Goal: Task Accomplishment & Management: Use online tool/utility

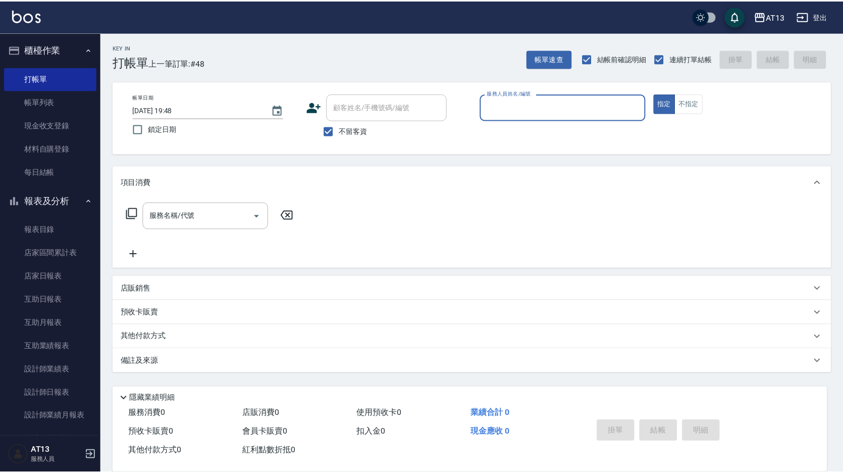
scroll to position [27, 0]
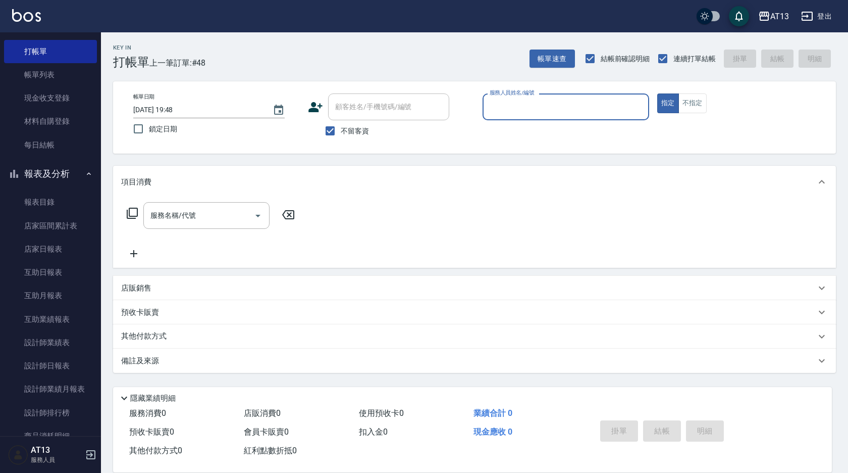
click at [507, 113] on input "服務人員姓名/編號" at bounding box center [566, 107] width 158 height 18
type input "[PERSON_NAME]-8"
type button "true"
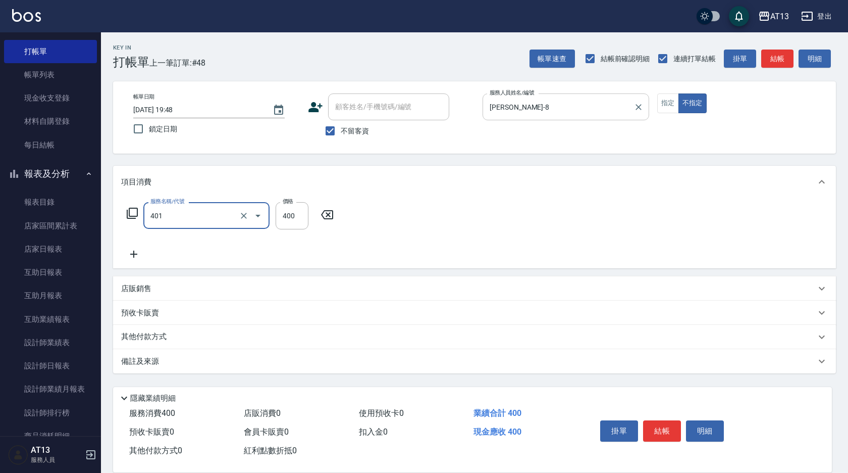
type input "剪髮(401)"
type input "200"
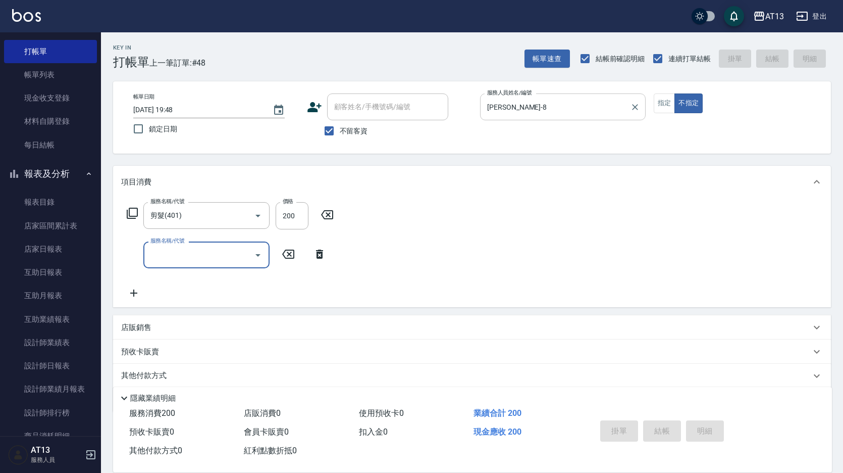
type input "[DATE] 20:22"
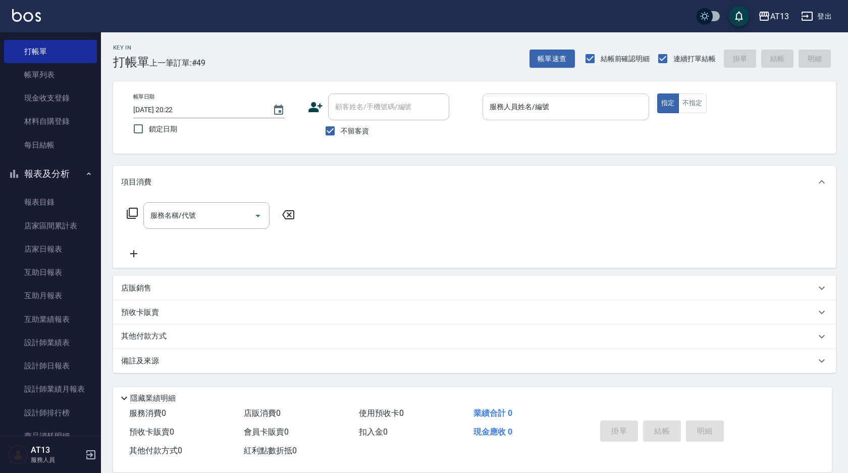
click at [552, 112] on input "服務人員姓名/編號" at bounding box center [566, 107] width 158 height 18
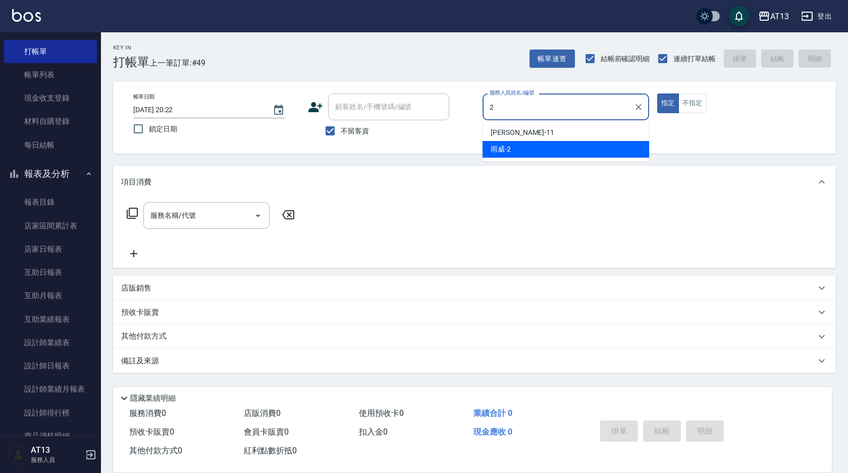
type input "雨威-2"
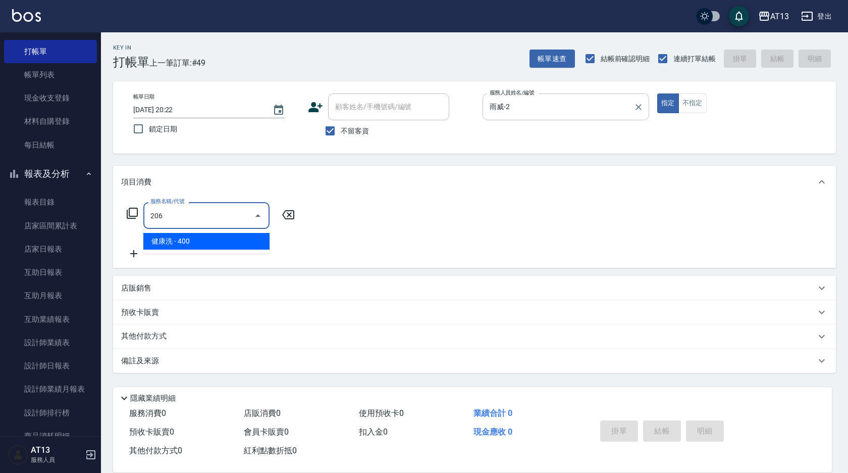
type input "健康洗(206)"
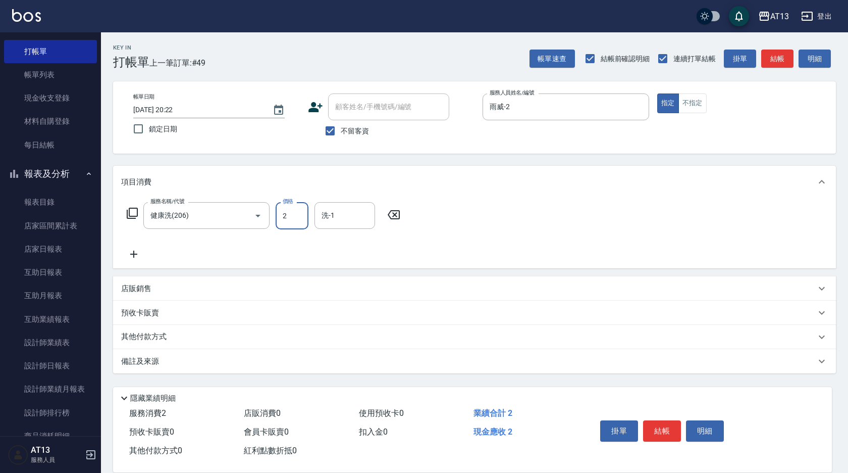
type input "2"
click at [398, 213] on icon at bounding box center [393, 215] width 25 height 12
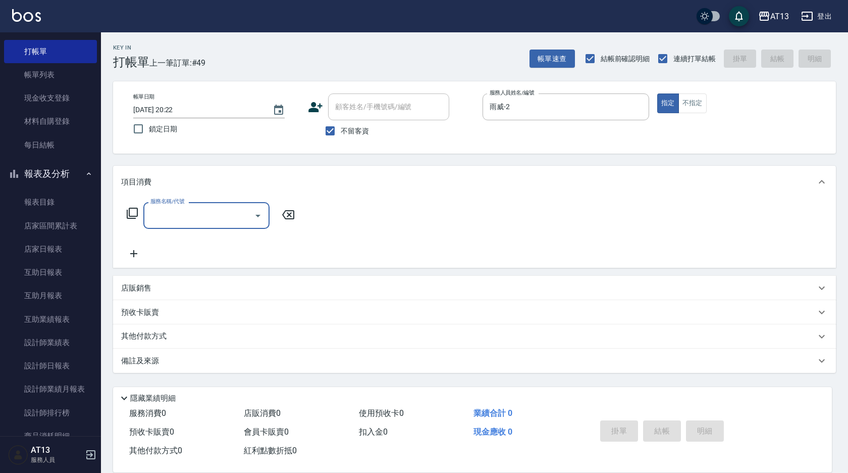
click at [225, 210] on input "服務名稱/代號" at bounding box center [199, 216] width 102 height 18
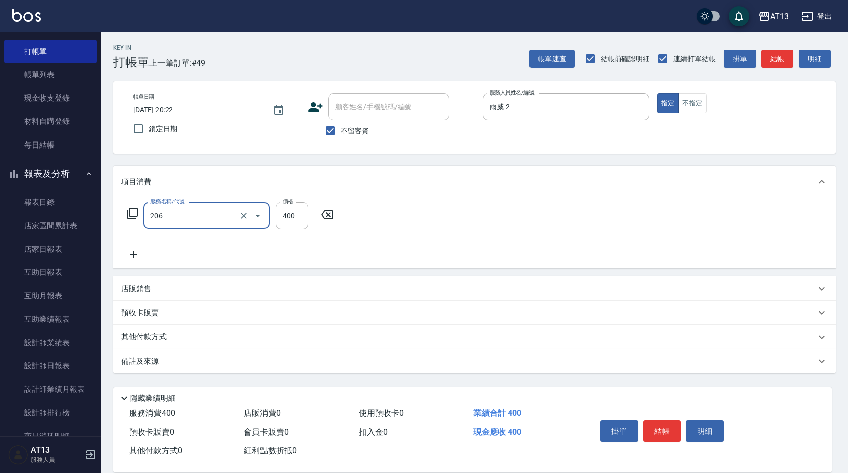
type input "健康洗(206)"
type input "雨威-2"
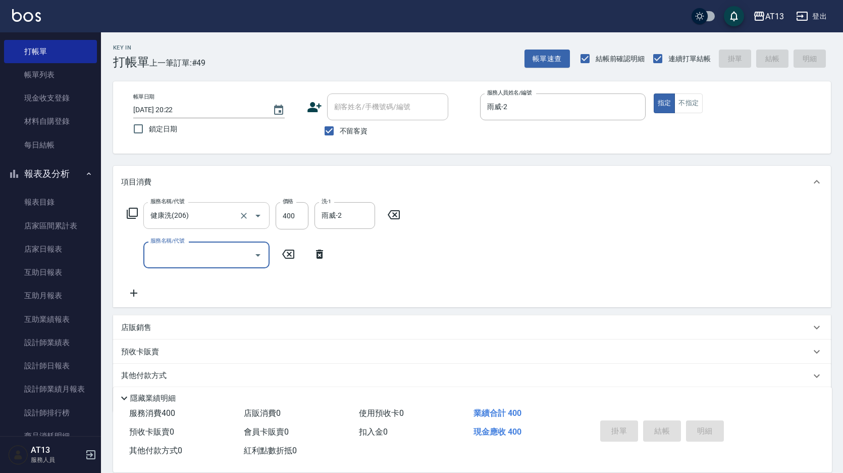
type input "2025/08/25 20:36"
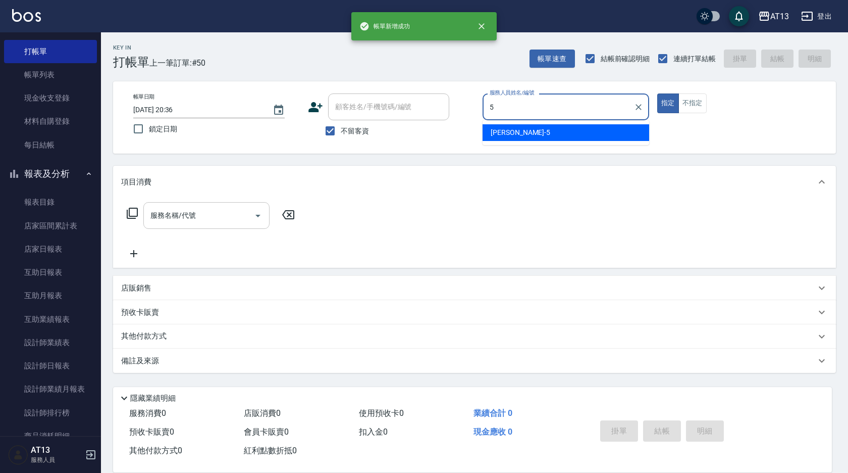
type input "陳紓晴-5"
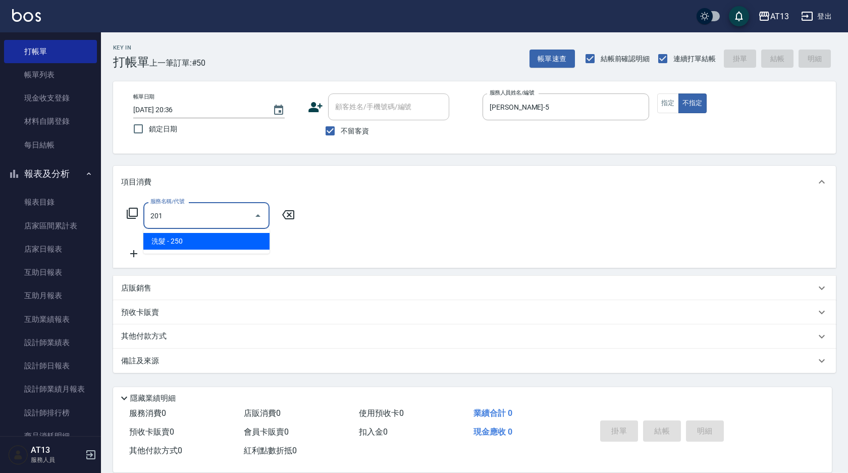
type input "洗髮(201)"
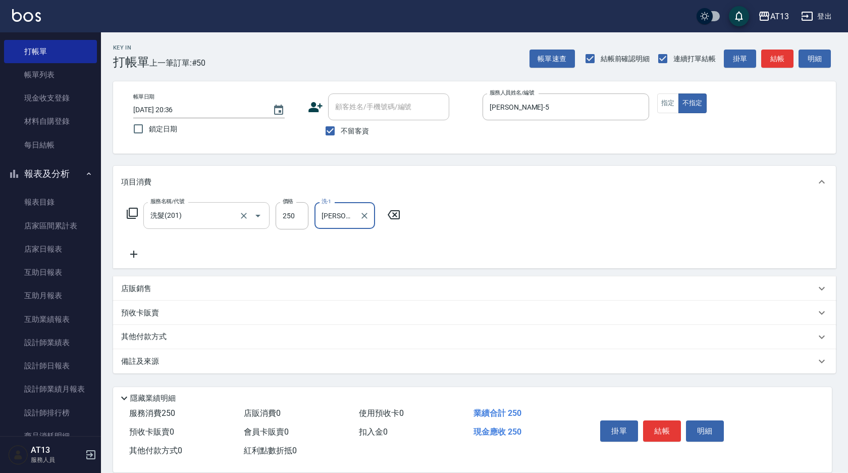
type input "鄭聖瀧-28"
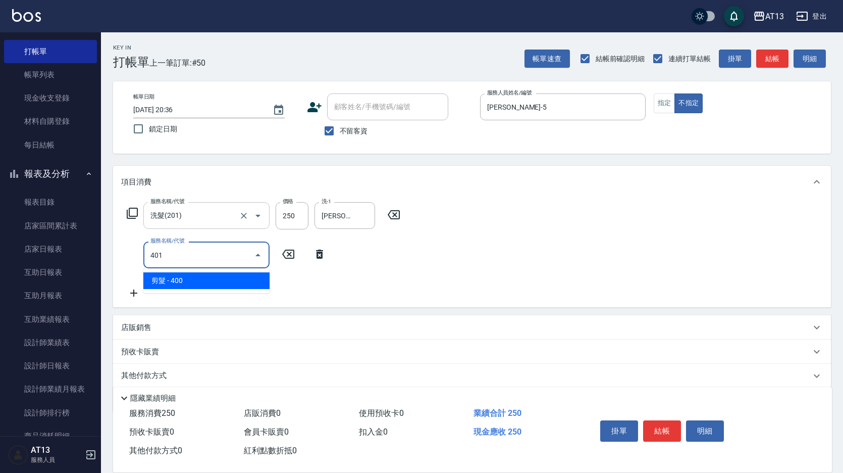
type input "剪髮(401)"
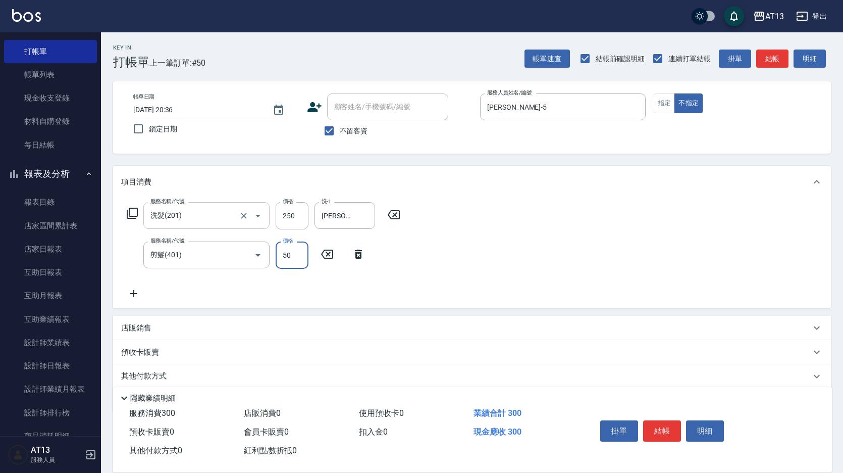
type input "50"
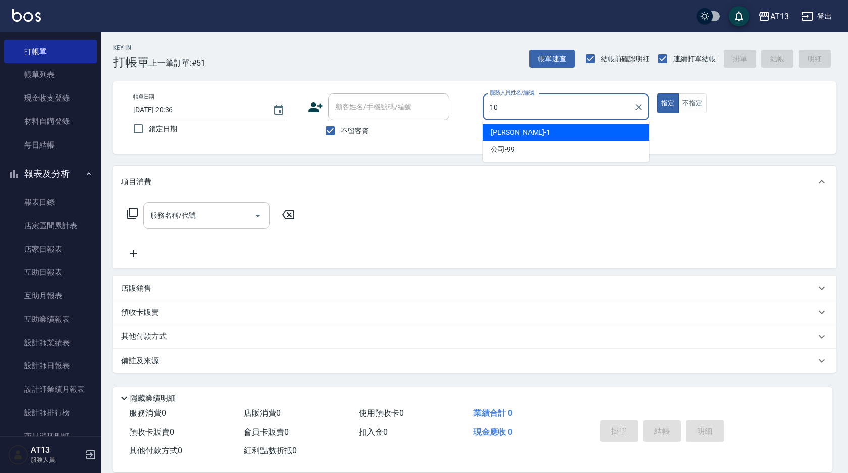
type input "稔穎-10"
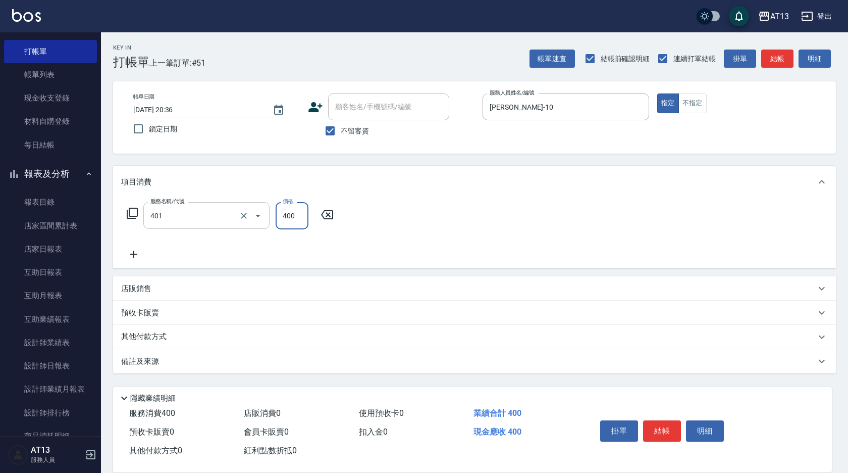
type input "剪髮(401)"
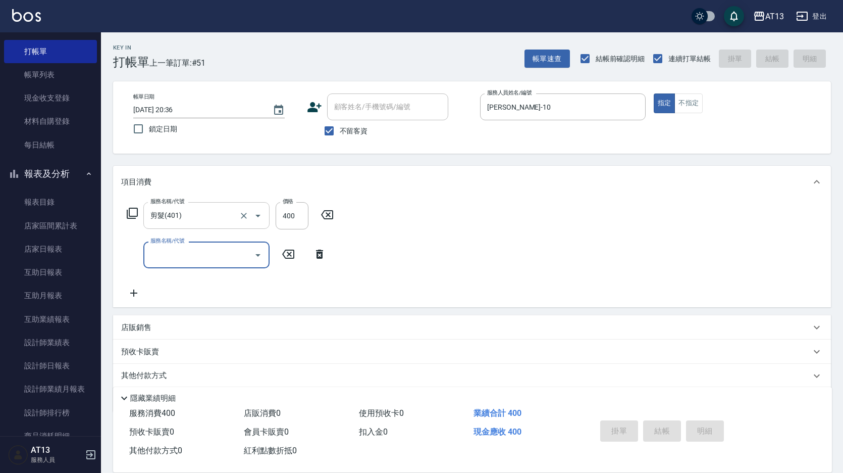
type input "2025/08/25 20:37"
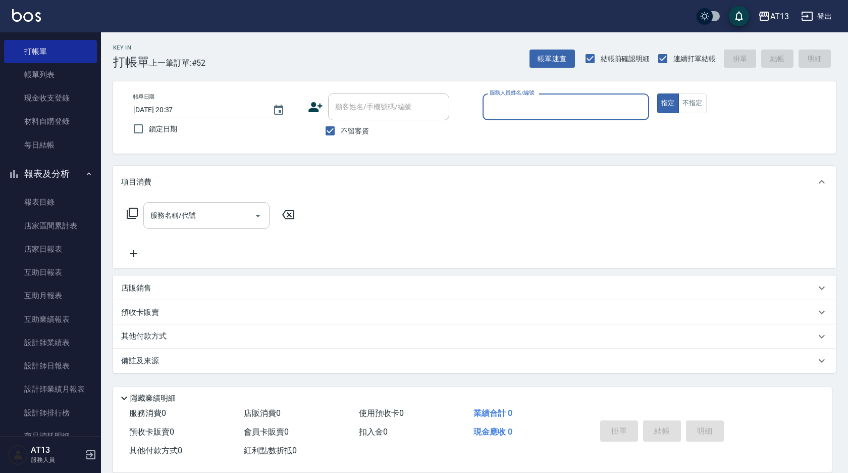
click at [657, 93] on button "指定" at bounding box center [668, 103] width 22 height 20
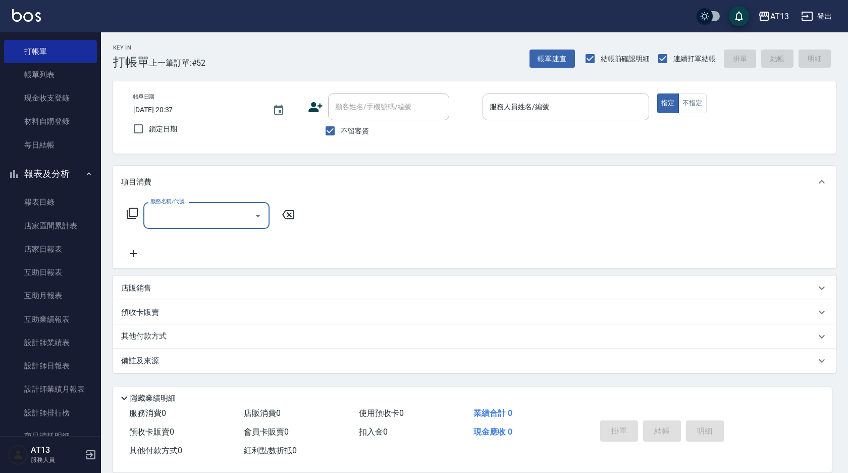
click at [539, 112] on input "服務人員姓名/編號" at bounding box center [566, 107] width 158 height 18
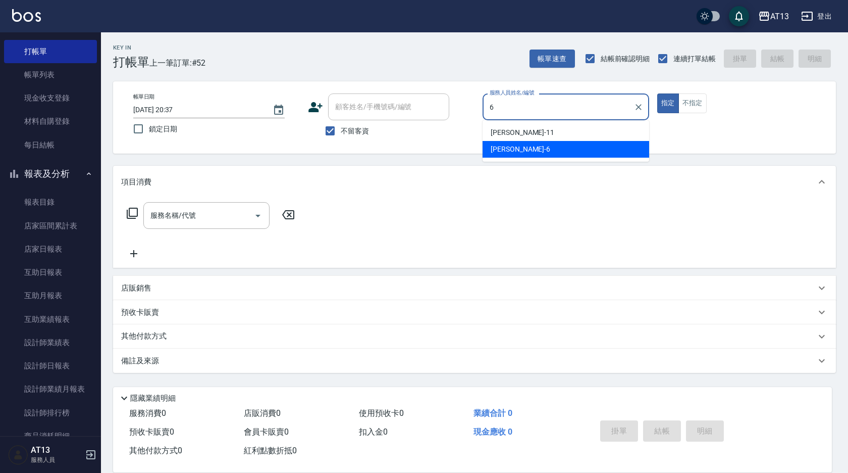
type input "亭妤-6"
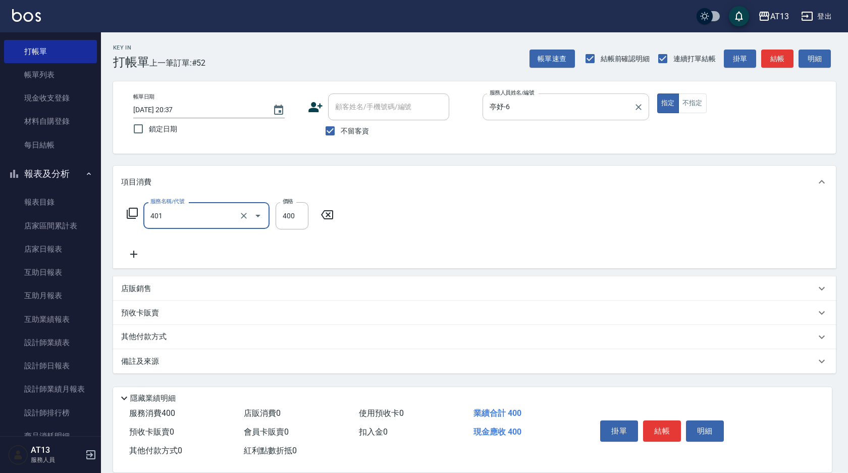
type input "剪髮(401)"
type input "300"
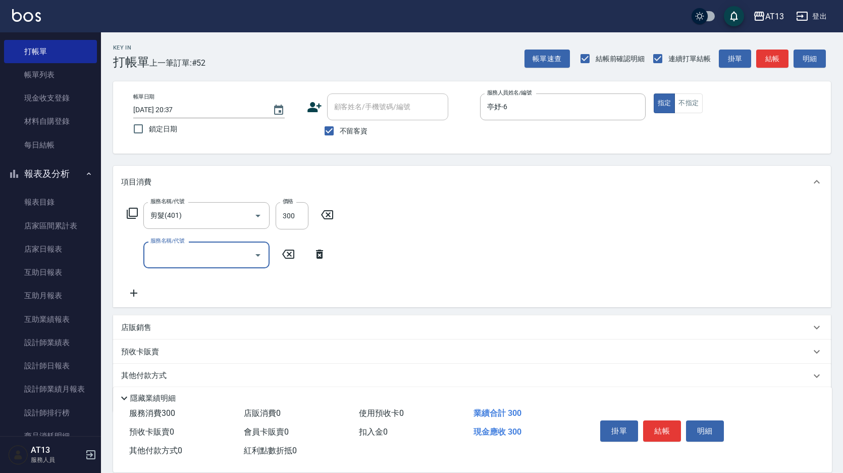
click at [158, 326] on div "店販銷售" at bounding box center [466, 327] width 690 height 11
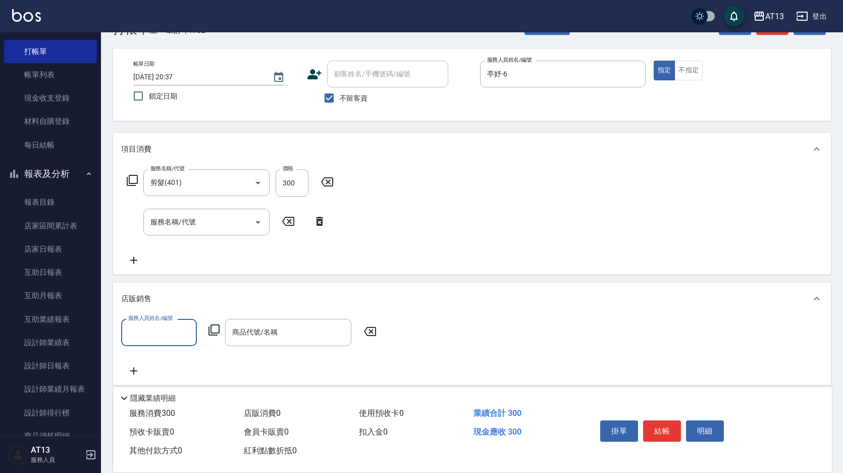
scroll to position [101, 0]
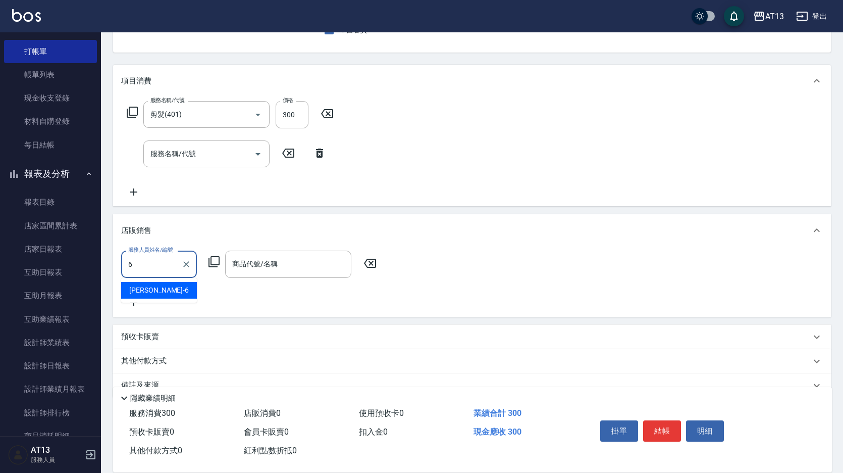
type input "亭妤-6"
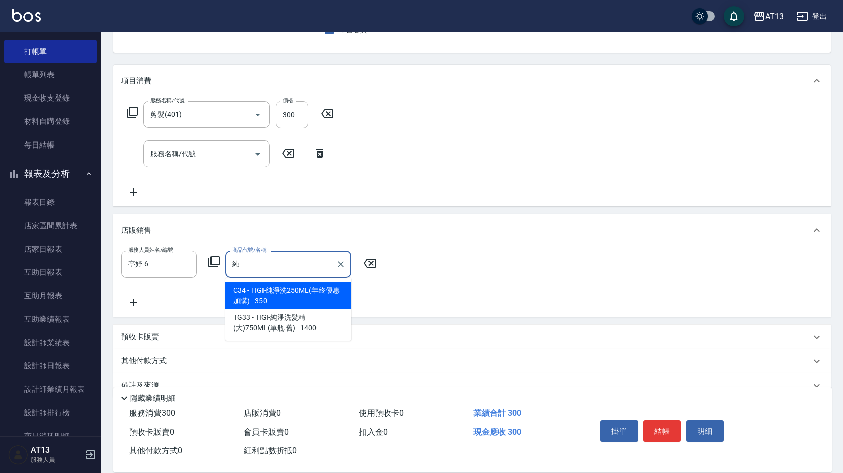
click at [312, 293] on span "C34 - TIGI-純淨洗250ML(年終優惠加購) - 350" at bounding box center [288, 295] width 126 height 27
type input "TIGI-純淨洗250ML(年終優惠加購)"
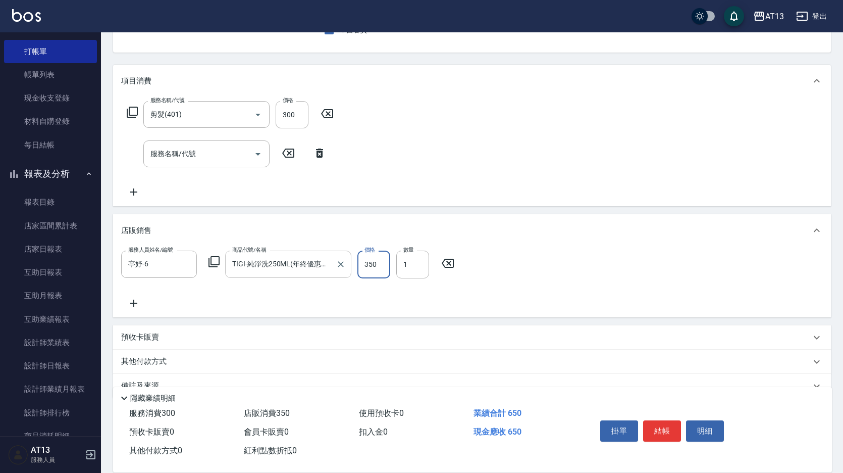
click at [314, 267] on input "TIGI-純淨洗250ML(年終優惠加購)" at bounding box center [281, 264] width 102 height 18
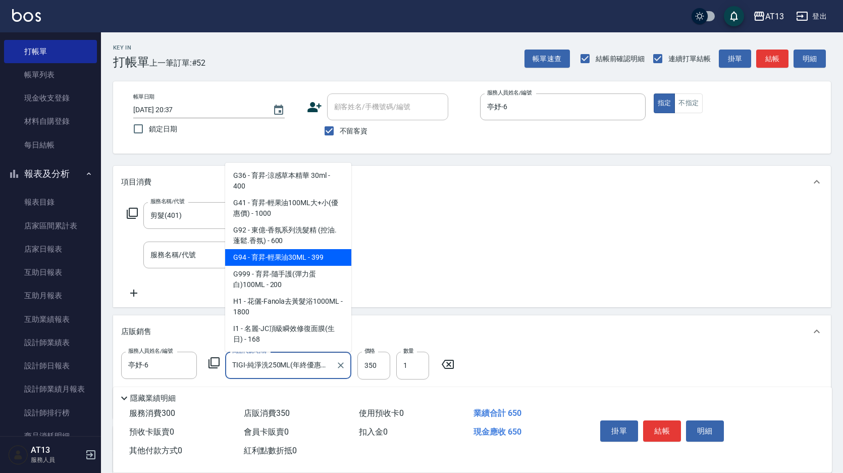
scroll to position [505, 0]
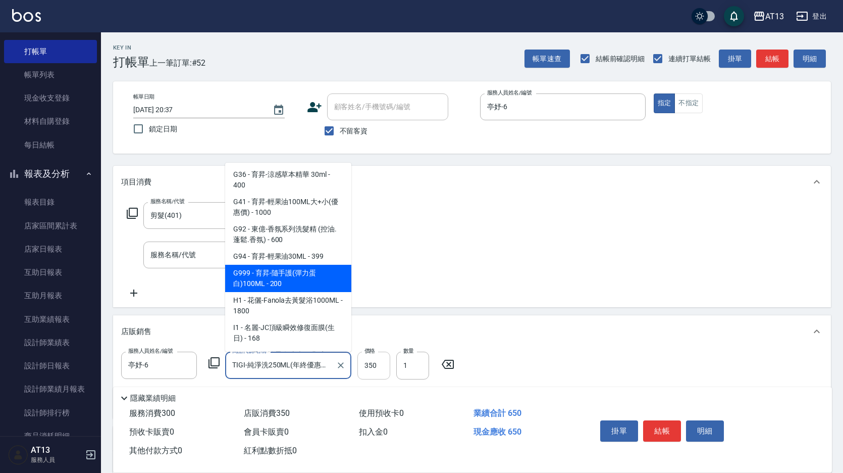
click at [380, 368] on input "350" at bounding box center [374, 364] width 33 height 27
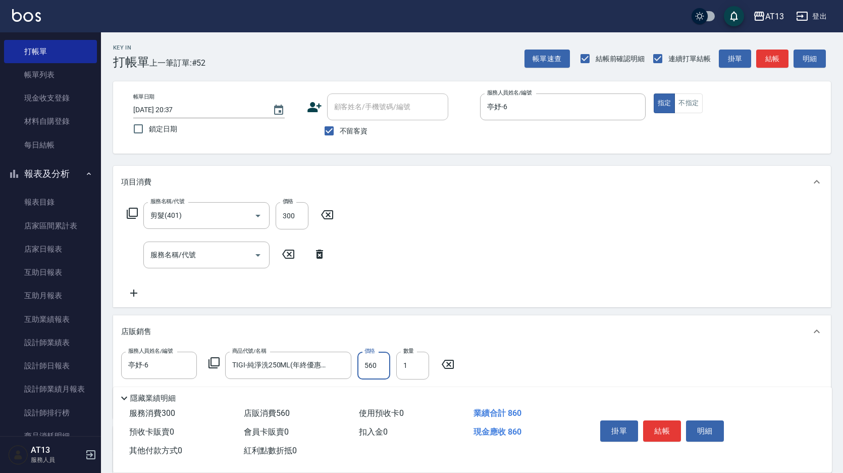
type input "560"
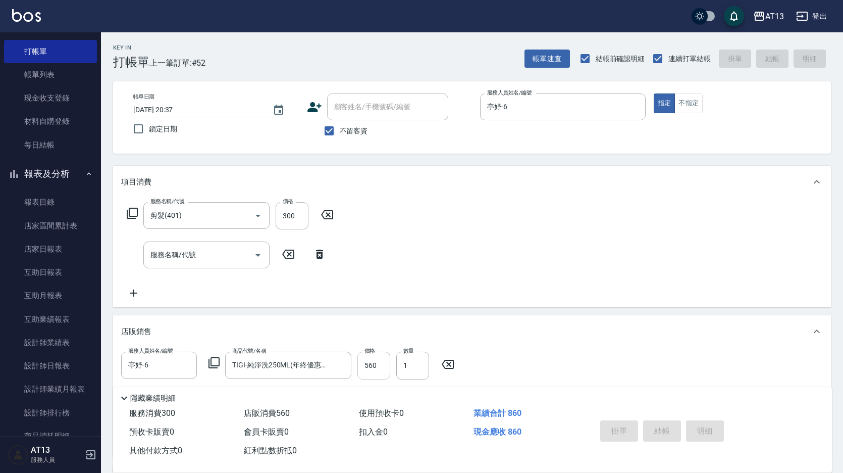
type input "2025/08/25 20:39"
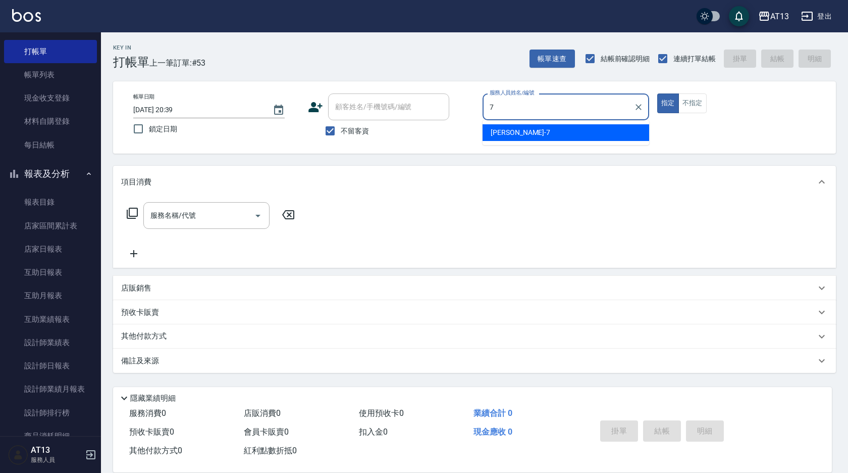
type input "呂佳容-7"
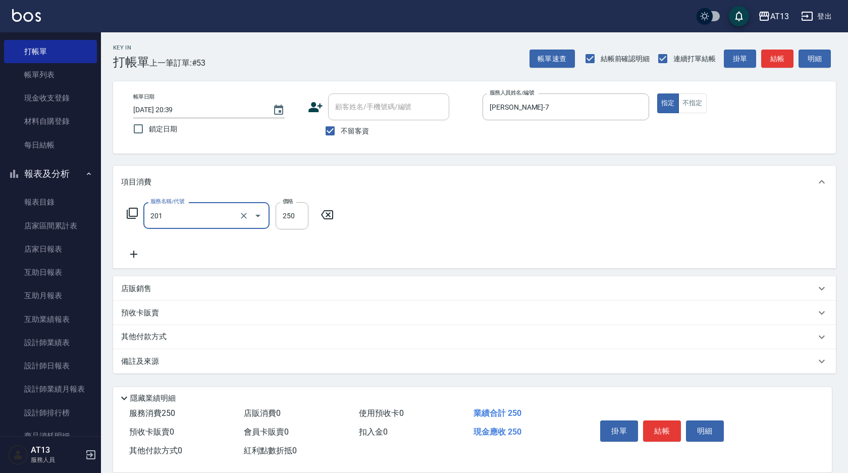
type input "洗髮(201)"
type input "簡培臻-23"
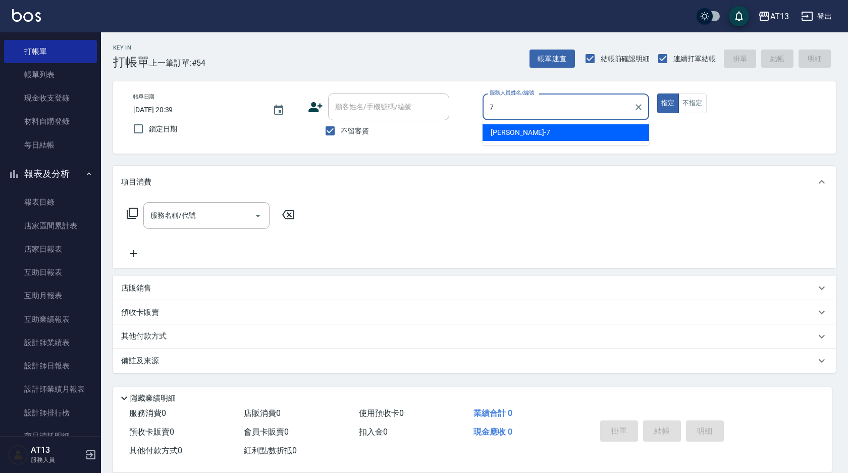
type input "呂佳容-7"
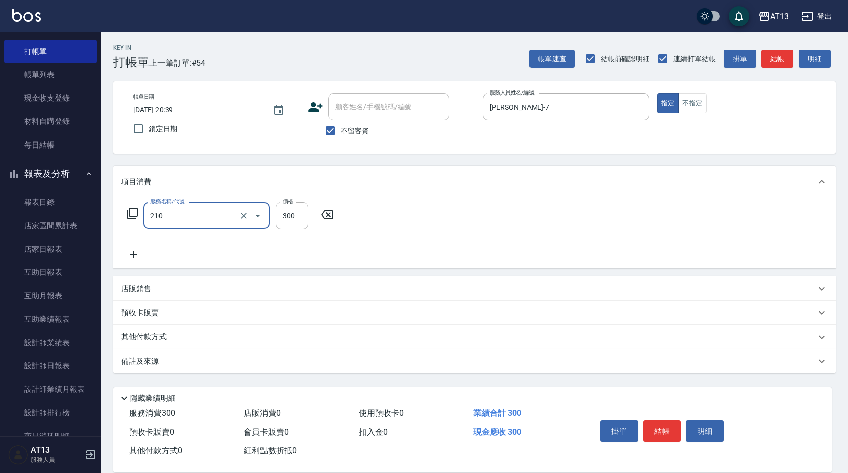
type input "歐娜洗髮精(210)"
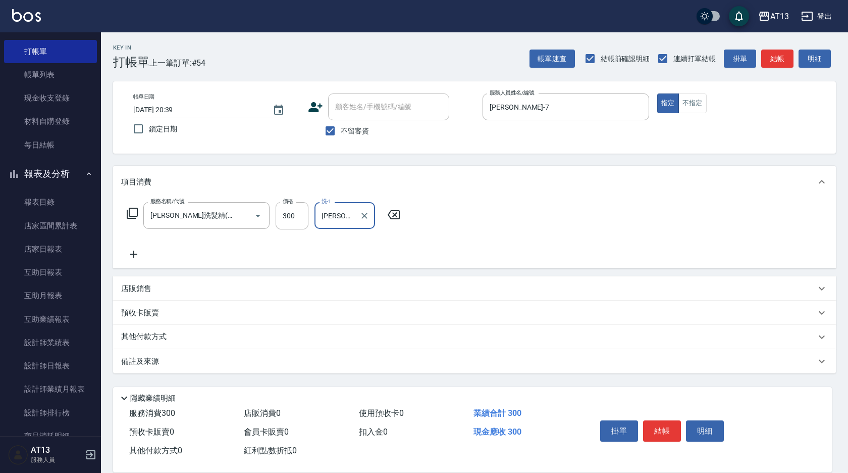
type input "鄭聖瀧-28"
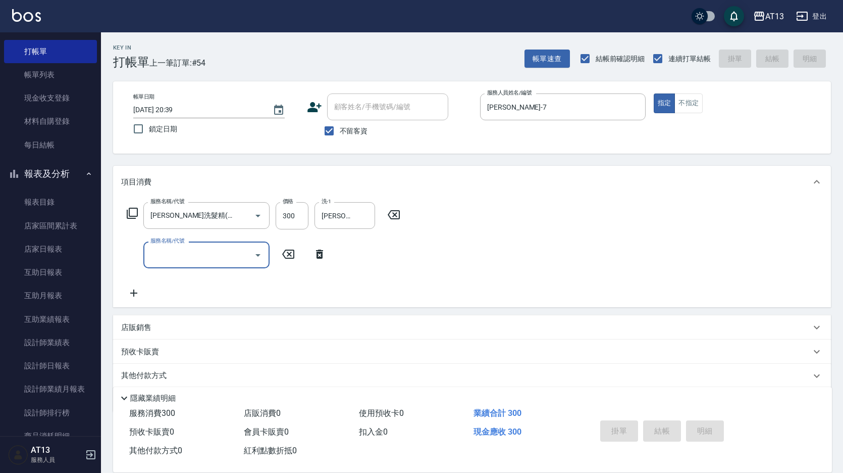
type input "2025/08/25 20:40"
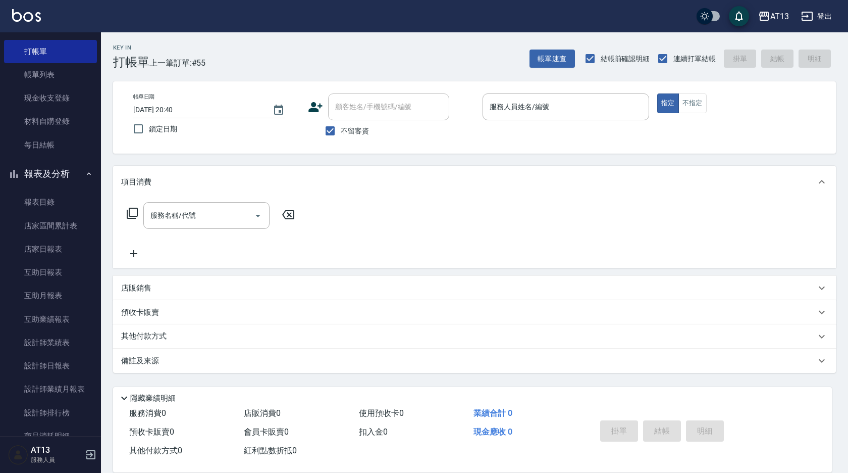
drag, startPoint x: 95, startPoint y: 105, endPoint x: 95, endPoint y: 113, distance: 8.1
click at [95, 113] on nav "櫃檯作業 打帳單 帳單列表 現金收支登錄 材料自購登錄 每日結帳 報表及分析 報表目錄 店家區間累計表 店家日報表 互助日報表 互助月報表 互助業績報表 設計…" at bounding box center [50, 233] width 101 height 403
click at [78, 142] on link "每日結帳" at bounding box center [50, 144] width 93 height 23
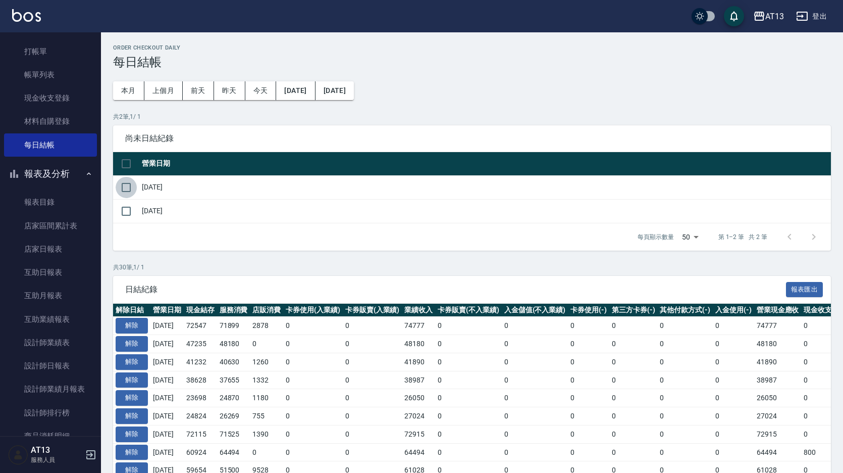
click at [130, 184] on input "checkbox" at bounding box center [126, 187] width 21 height 21
checkbox input "true"
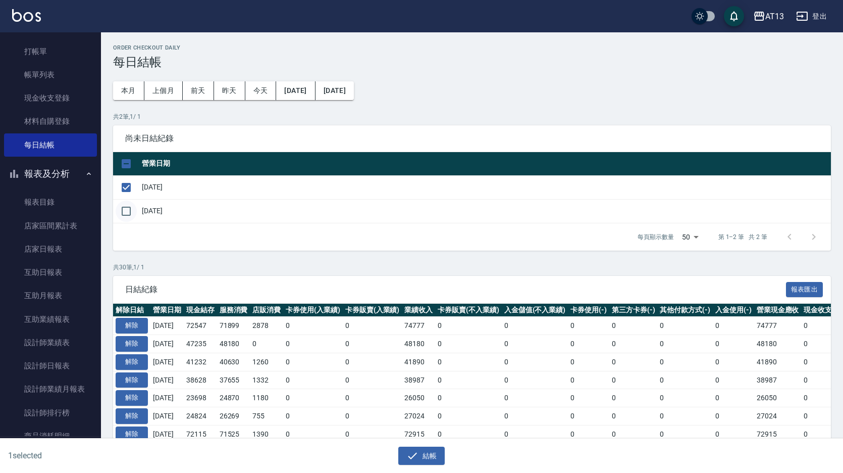
click at [134, 211] on input "checkbox" at bounding box center [126, 210] width 21 height 21
checkbox input "true"
click at [409, 454] on icon "button" at bounding box center [412, 455] width 12 height 12
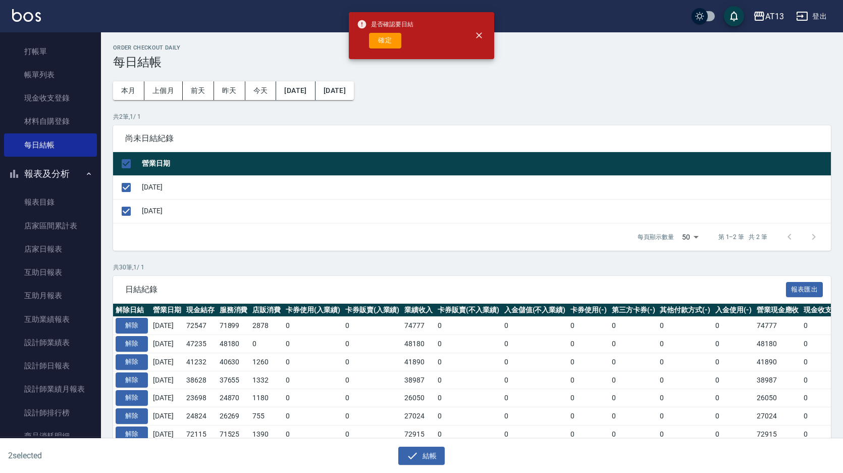
click at [388, 32] on div "是否確認要日結 確定" at bounding box center [385, 35] width 57 height 41
click at [388, 38] on button "確定" at bounding box center [385, 41] width 32 height 16
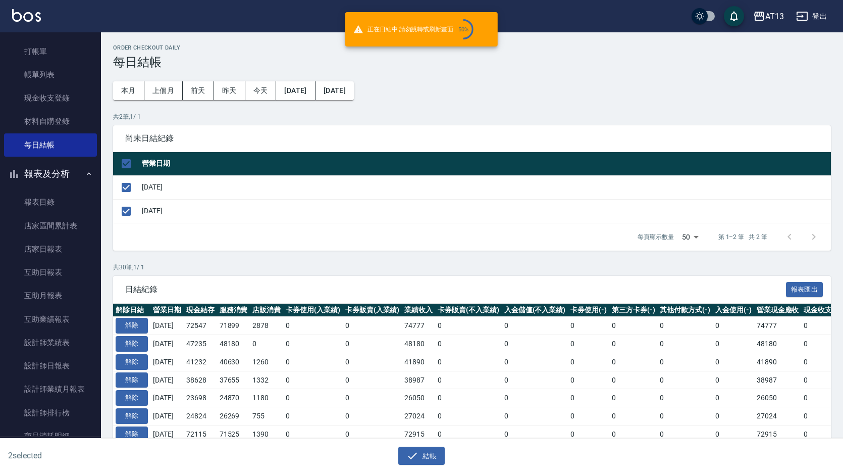
checkbox input "false"
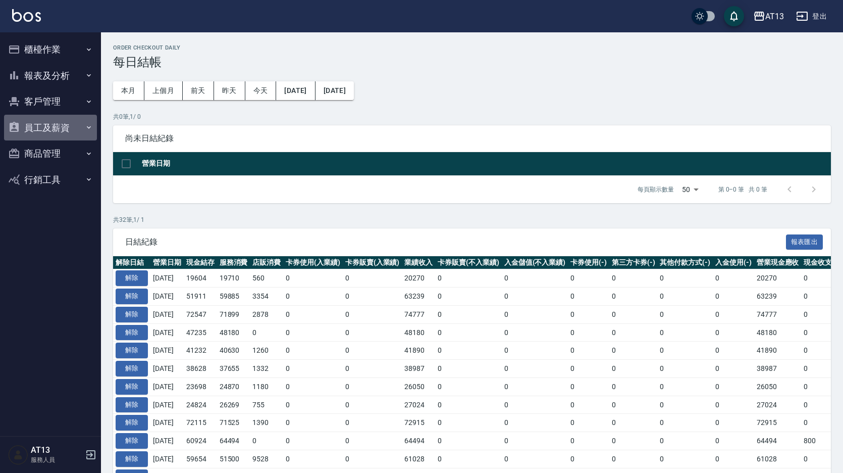
click at [58, 129] on button "員工及薪資" at bounding box center [50, 128] width 93 height 26
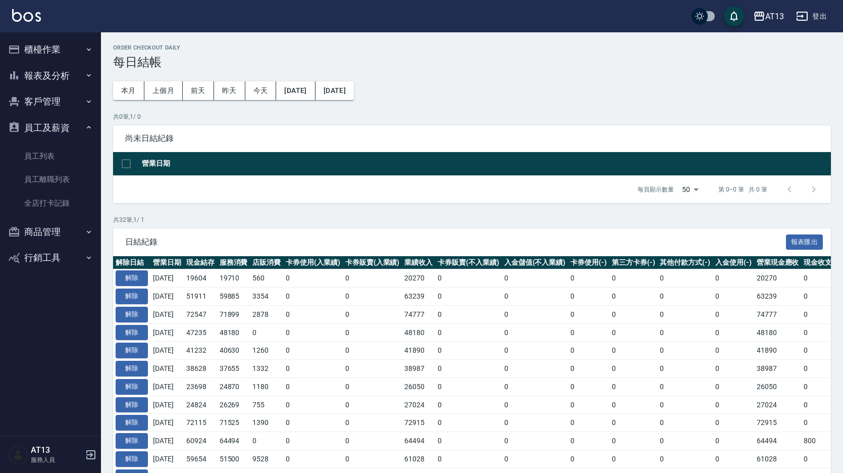
click at [59, 76] on button "報表及分析" at bounding box center [50, 76] width 93 height 26
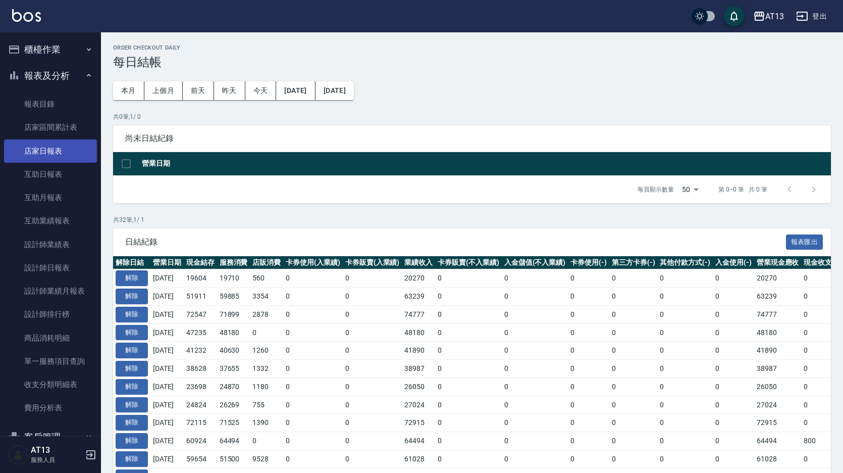
click at [60, 147] on link "店家日報表" at bounding box center [50, 150] width 93 height 23
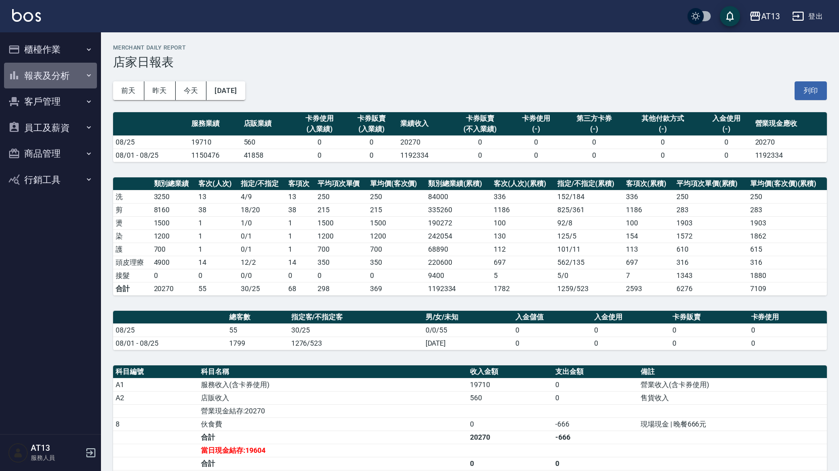
click at [41, 76] on button "報表及分析" at bounding box center [50, 76] width 93 height 26
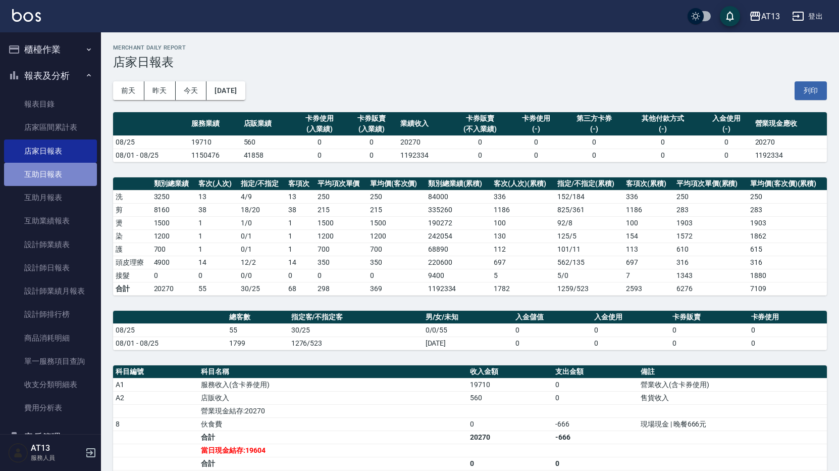
click at [75, 173] on link "互助日報表" at bounding box center [50, 174] width 93 height 23
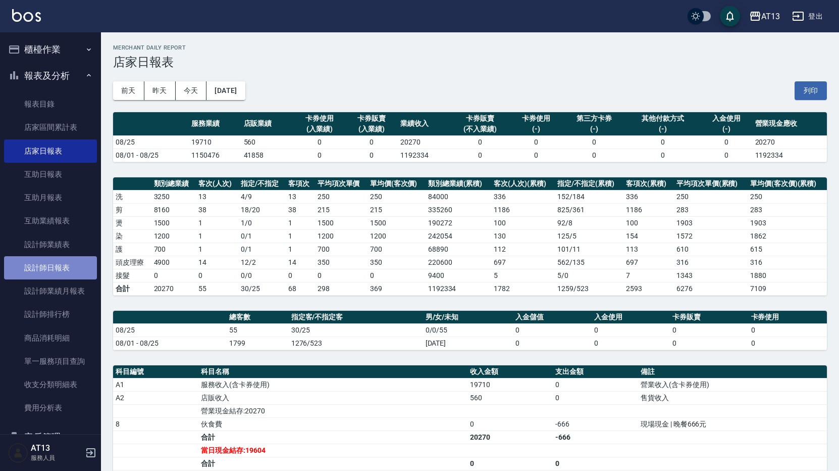
click at [78, 265] on link "設計師日報表" at bounding box center [50, 267] width 93 height 23
click at [431, 91] on button "列印" at bounding box center [811, 90] width 32 height 19
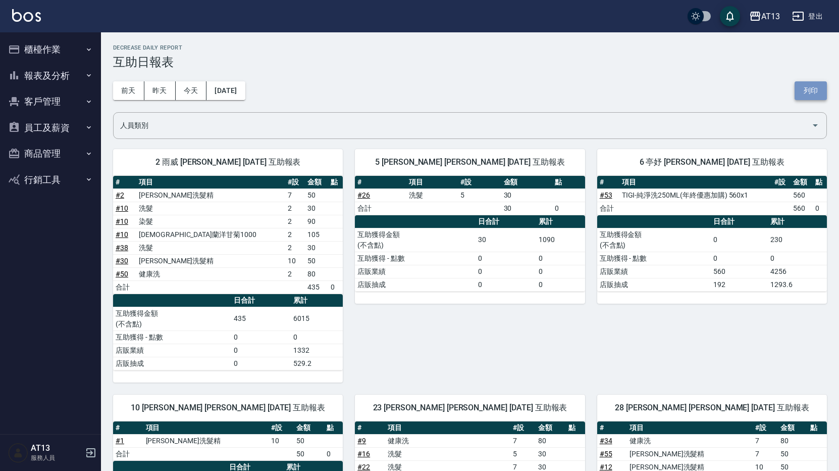
click at [802, 85] on button "列印" at bounding box center [811, 90] width 32 height 19
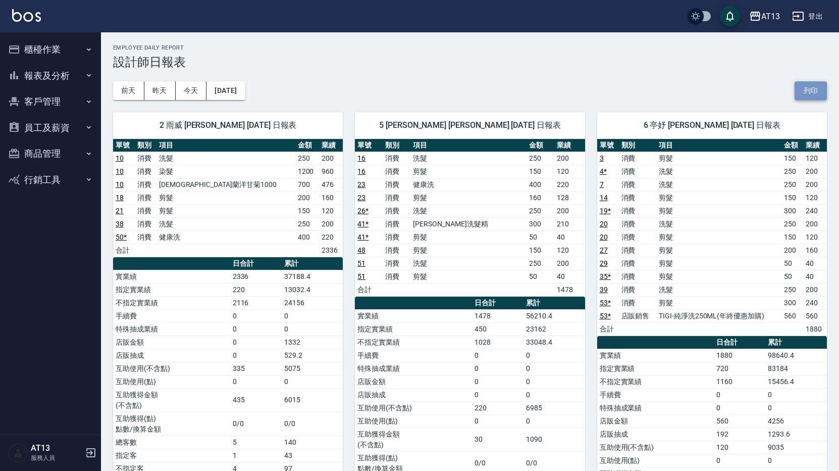
drag, startPoint x: 821, startPoint y: 83, endPoint x: 116, endPoint y: 78, distance: 704.9
click at [821, 84] on button "列印" at bounding box center [811, 90] width 32 height 19
